Goal: Information Seeking & Learning: Find specific fact

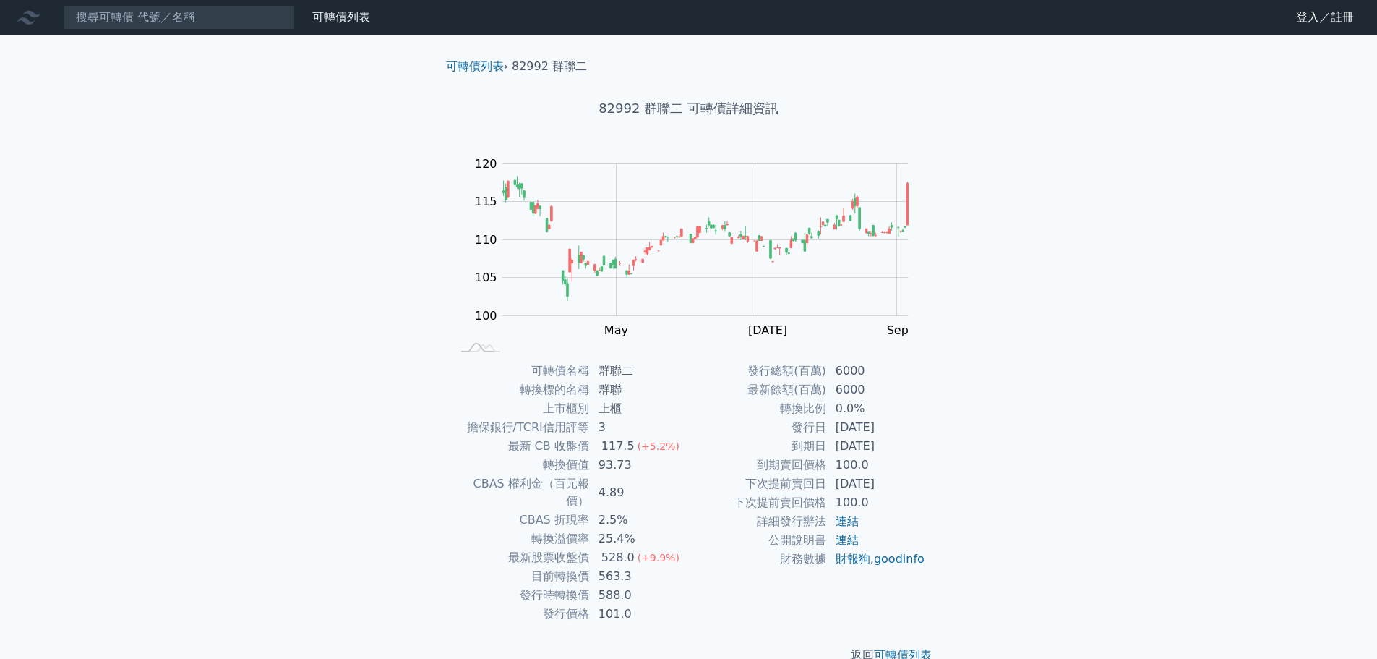
scroll to position [11, 0]
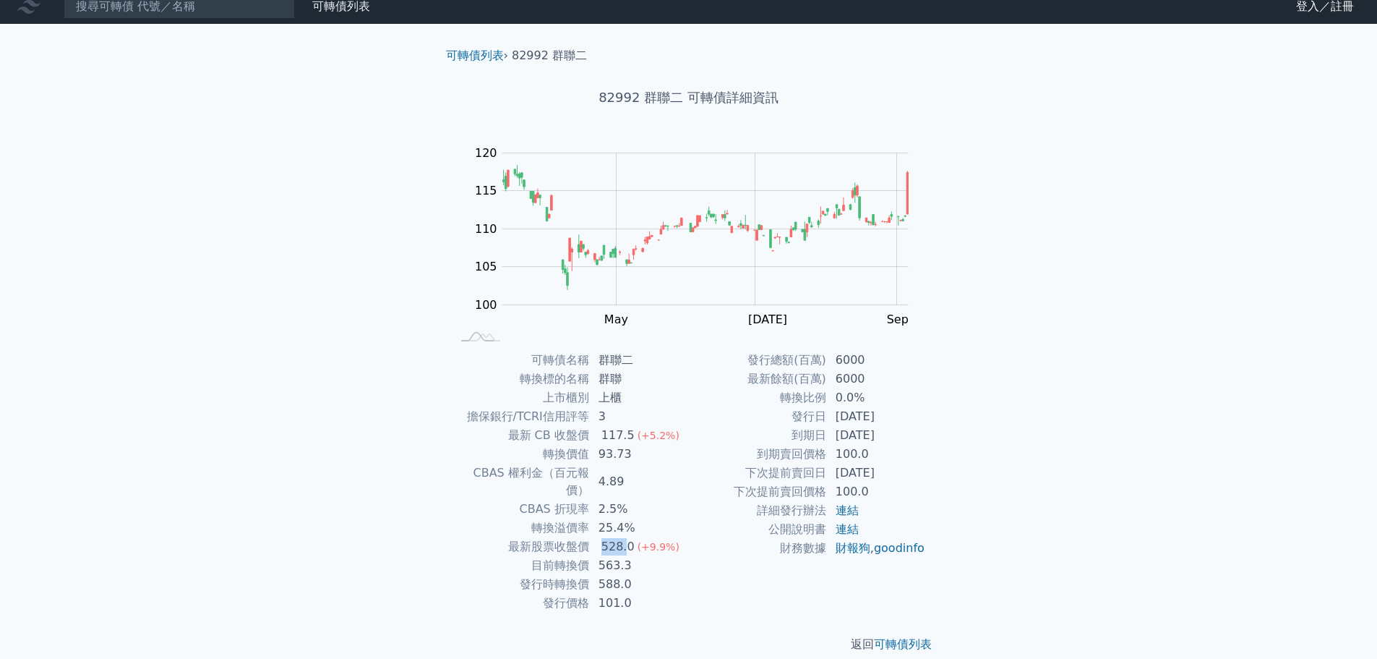
drag, startPoint x: 597, startPoint y: 529, endPoint x: 625, endPoint y: 529, distance: 27.5
click at [625, 537] on td "528.0 (+9.9%)" at bounding box center [639, 546] width 99 height 19
click at [625, 538] on div "528.0" at bounding box center [618, 546] width 39 height 17
drag, startPoint x: 599, startPoint y: 549, endPoint x: 639, endPoint y: 549, distance: 39.8
click at [639, 556] on td "563.3" at bounding box center [639, 565] width 99 height 19
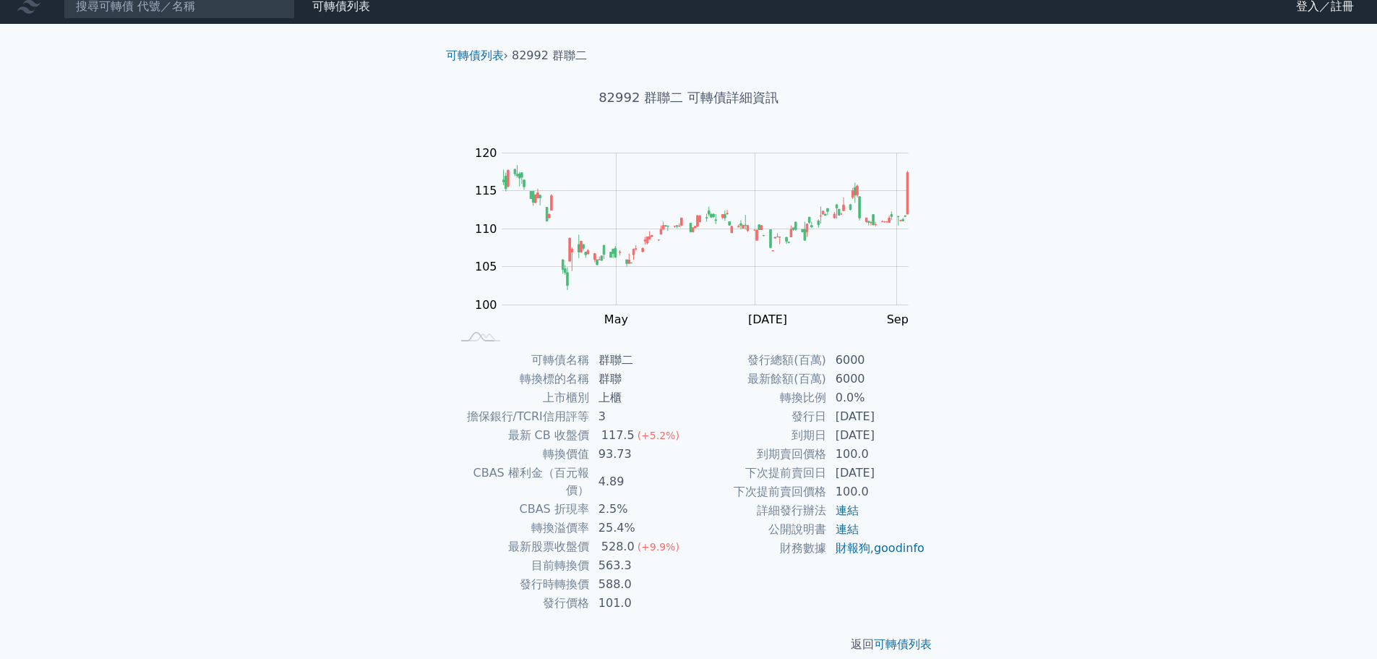
click at [628, 575] on td "588.0" at bounding box center [639, 584] width 99 height 19
drag, startPoint x: 597, startPoint y: 567, endPoint x: 634, endPoint y: 567, distance: 36.9
click at [634, 575] on td "588.0" at bounding box center [639, 584] width 99 height 19
click at [636, 576] on td "588.0" at bounding box center [639, 584] width 99 height 19
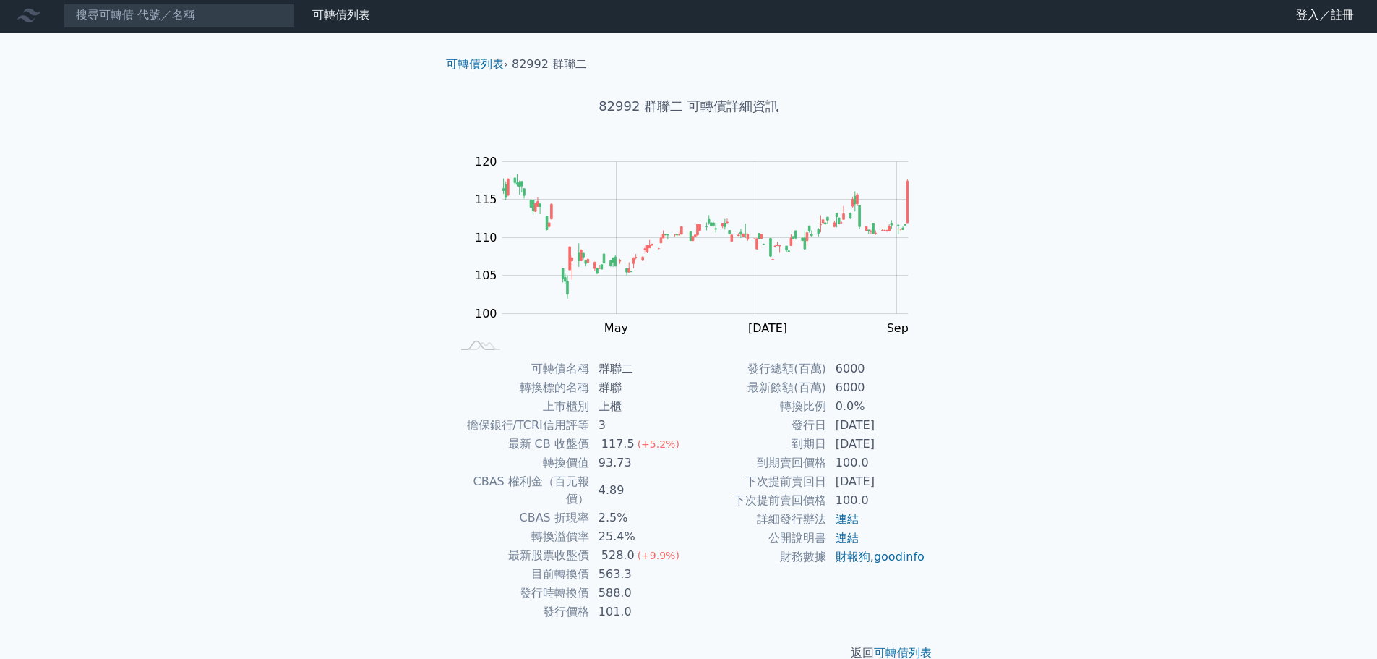
scroll to position [0, 0]
